Goal: Navigation & Orientation: Find specific page/section

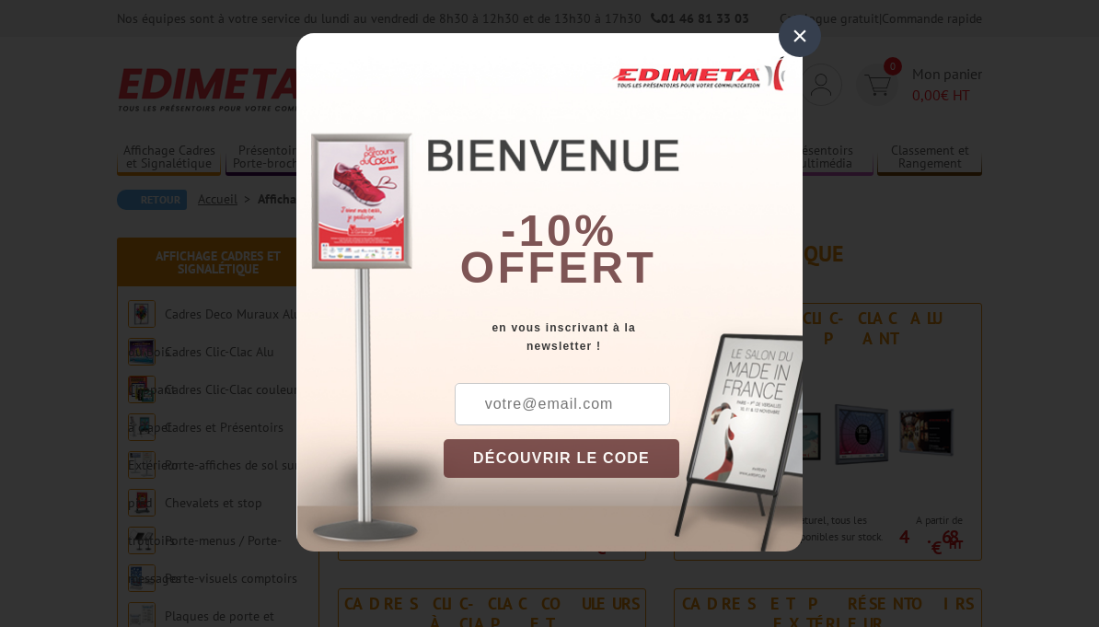
click at [802, 40] on div "×" at bounding box center [800, 36] width 42 height 42
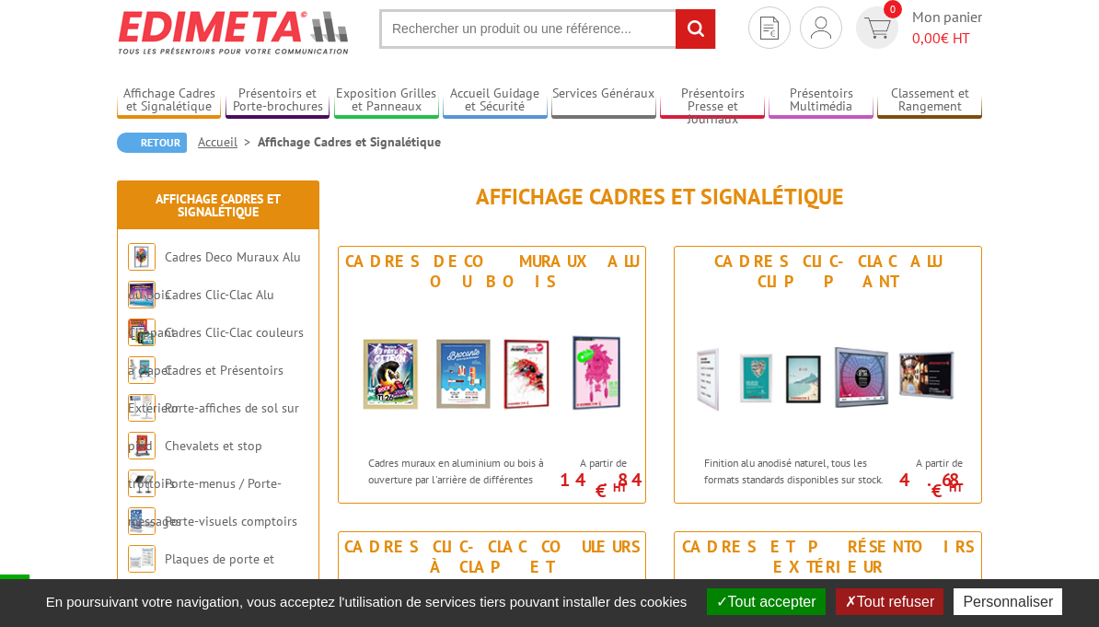
scroll to position [58, 0]
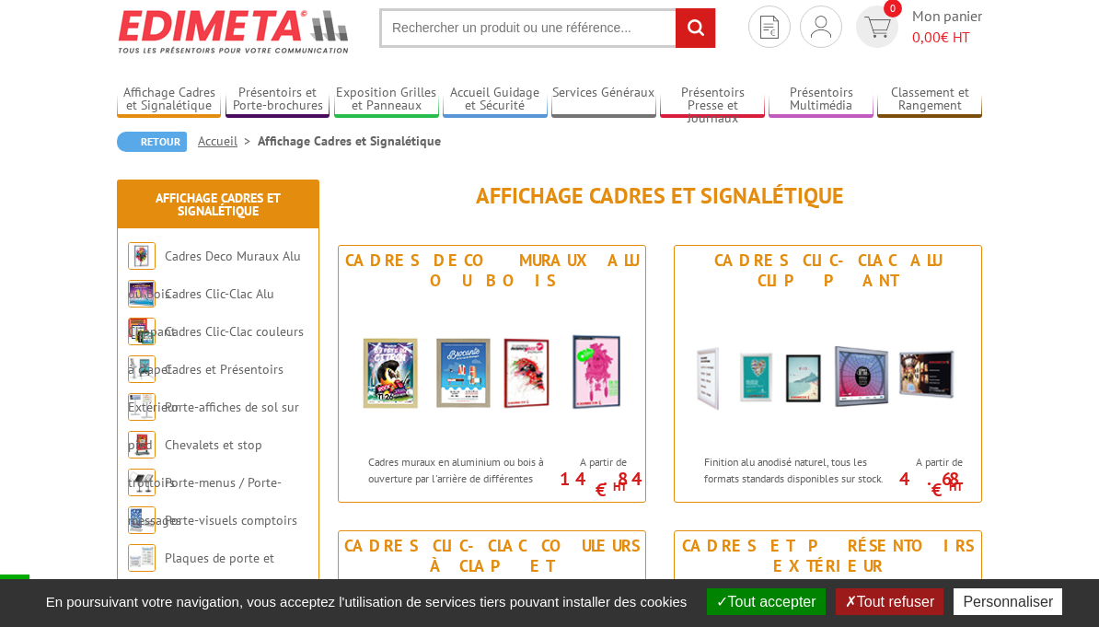
click at [595, 377] on img at bounding box center [492, 369] width 306 height 149
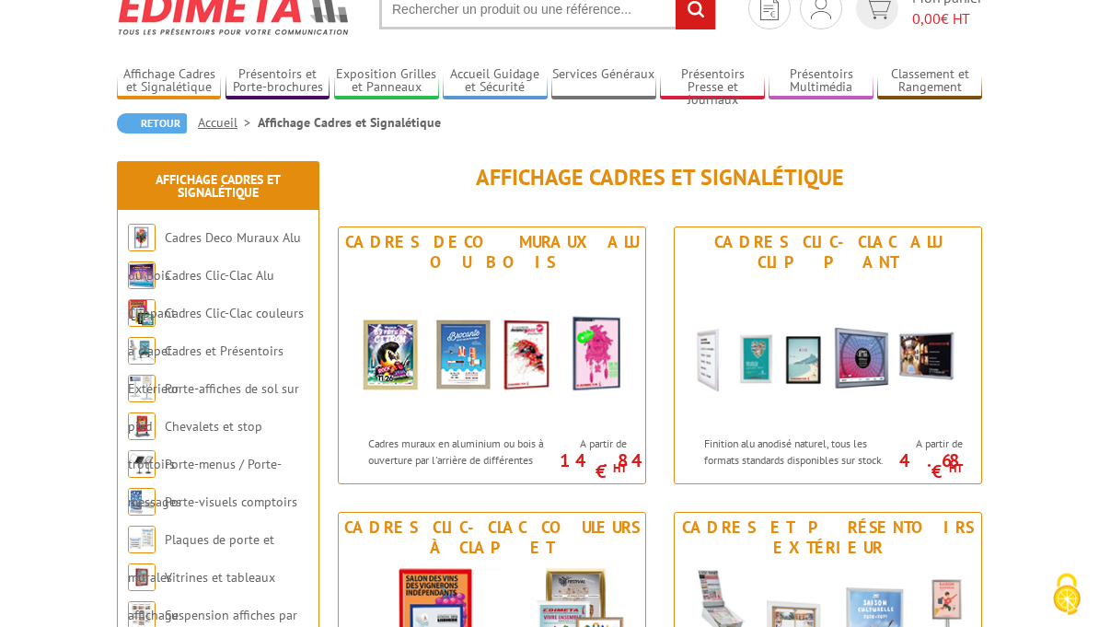
scroll to position [76, 0]
click at [206, 239] on link "Cadres Deco Muraux Alu ou Bois" at bounding box center [214, 256] width 173 height 54
